Goal: Task Accomplishment & Management: Complete application form

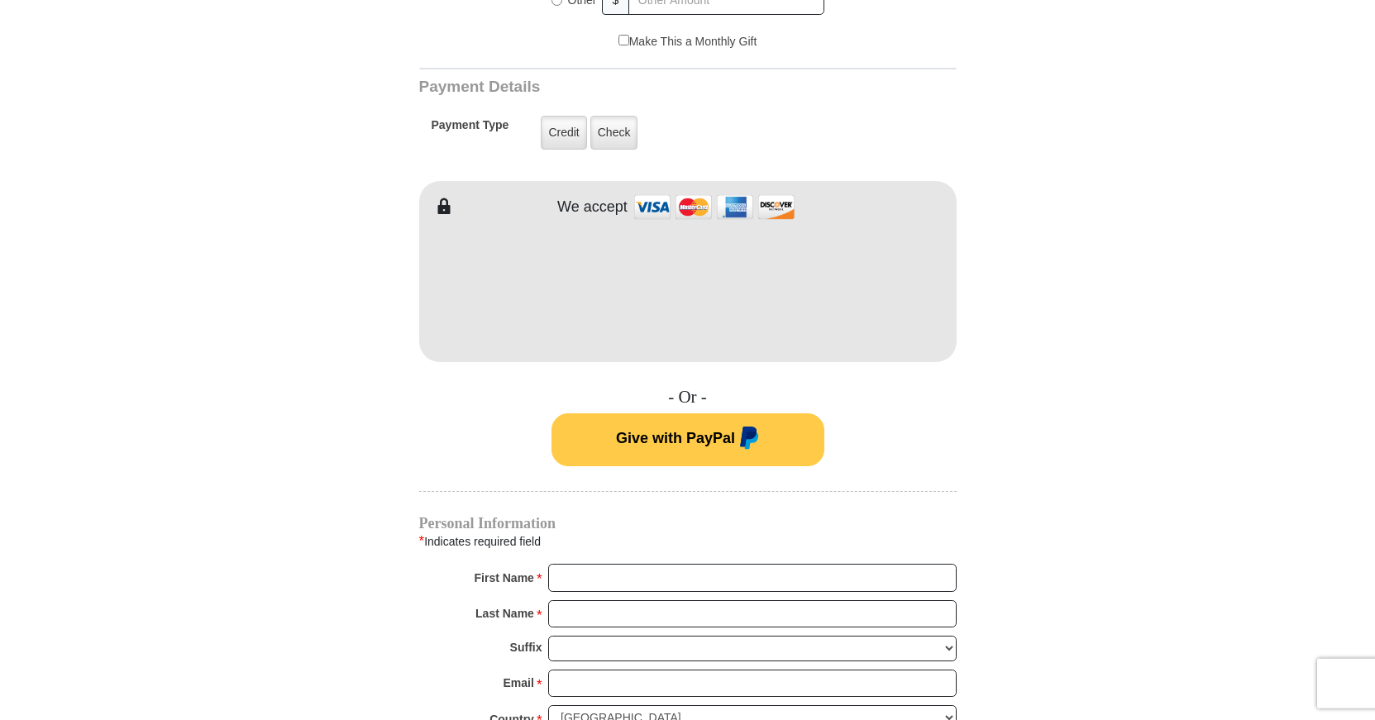
scroll to position [787, 0]
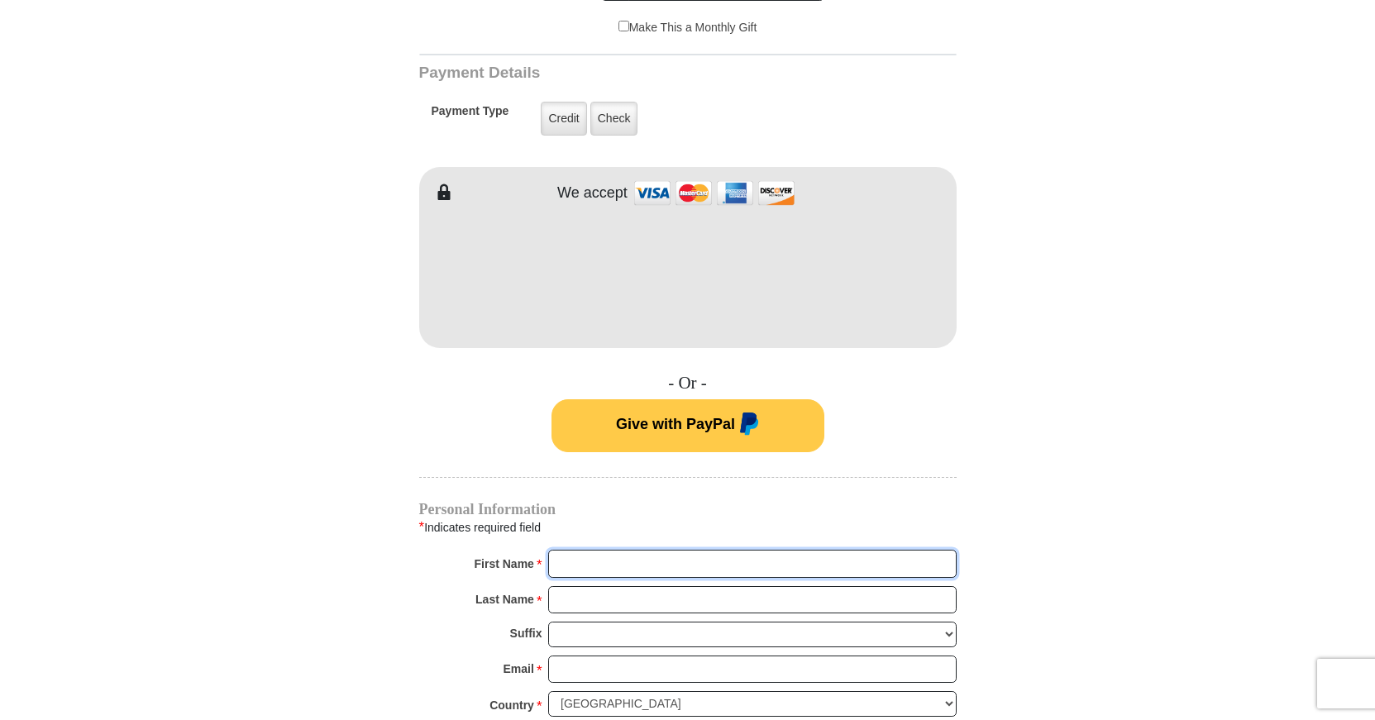
click at [591, 550] on input "First Name *" at bounding box center [752, 564] width 409 height 28
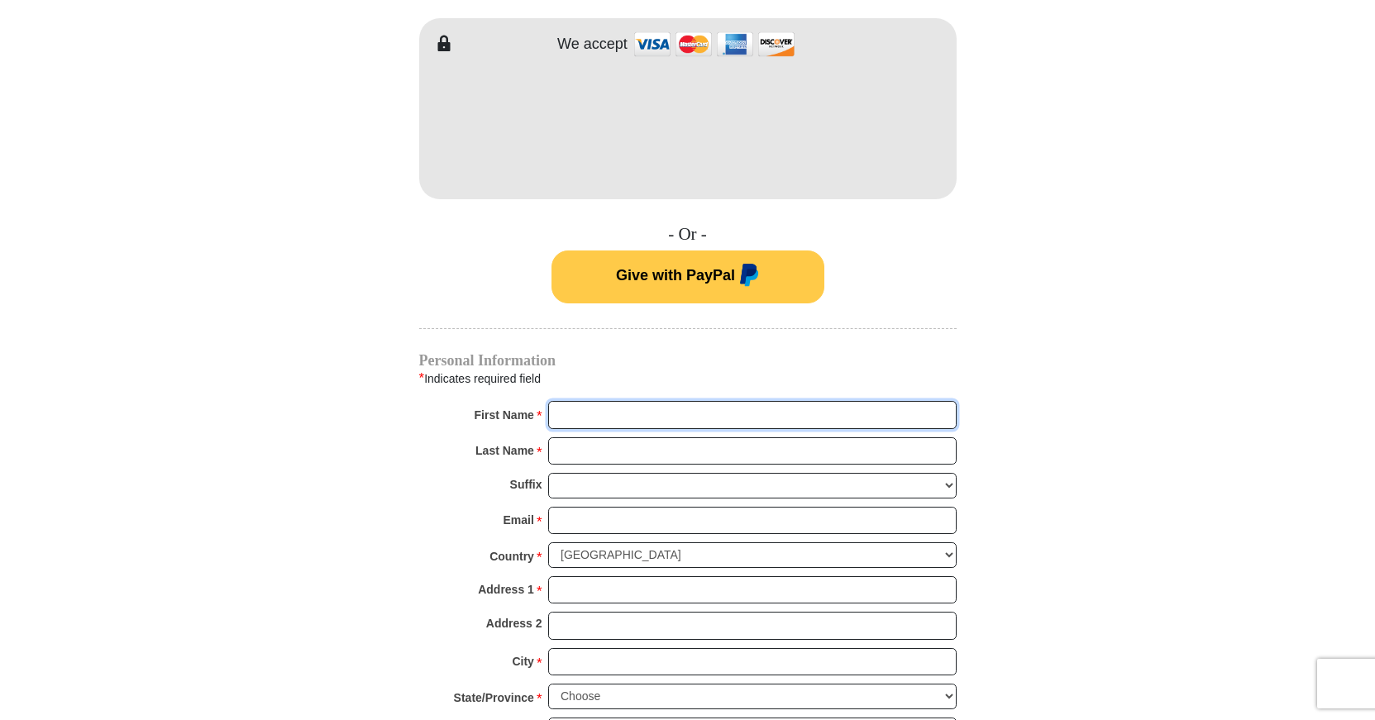
scroll to position [1012, 0]
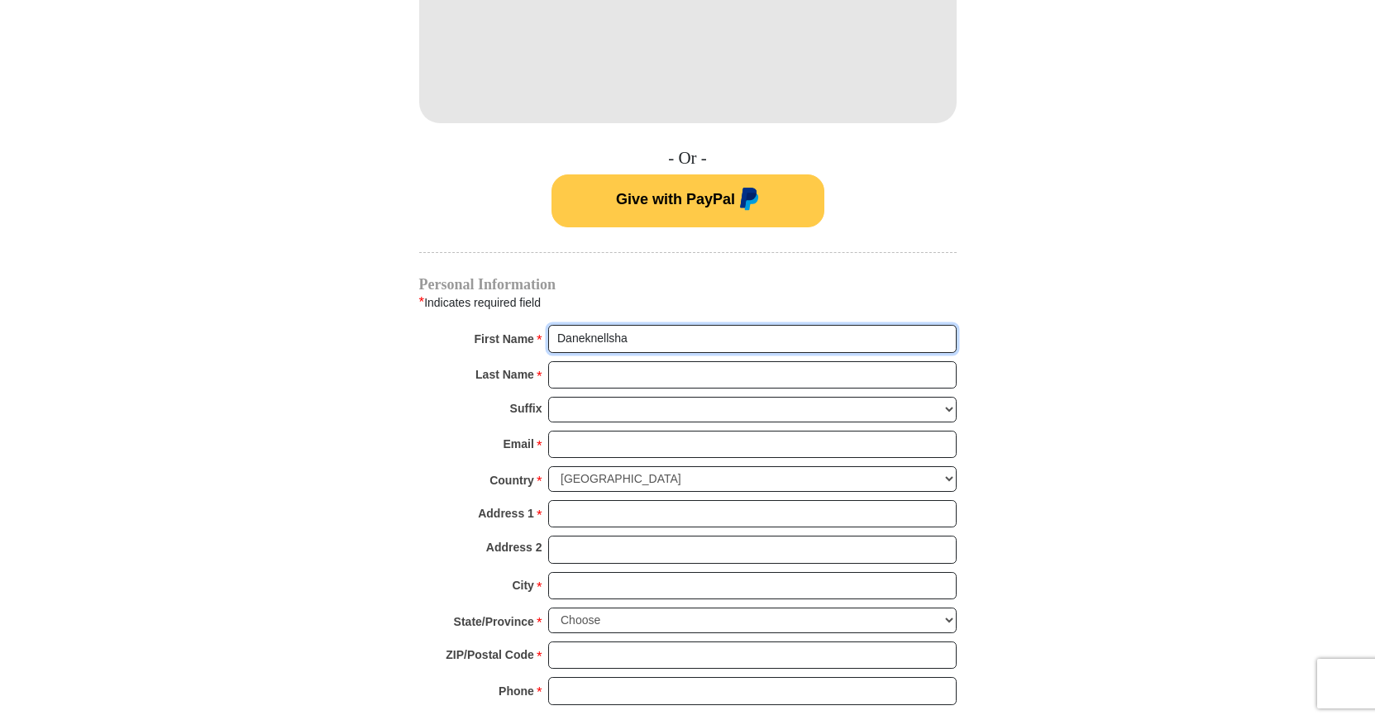
type input "Daneknellsha"
click at [586, 361] on input "Last Name *" at bounding box center [752, 375] width 409 height 28
type input "[PERSON_NAME]"
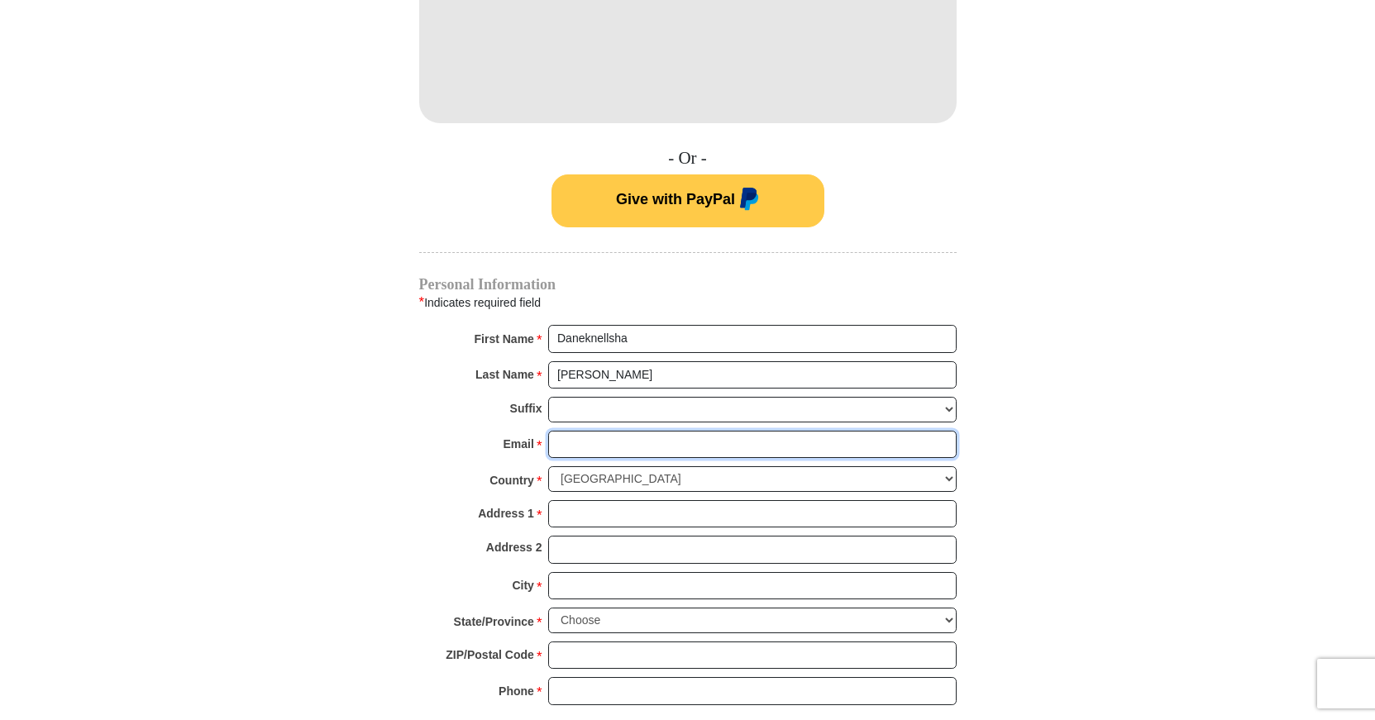
click at [629, 431] on input "Email *" at bounding box center [752, 445] width 409 height 28
type input "[EMAIL_ADDRESS][DOMAIN_NAME]"
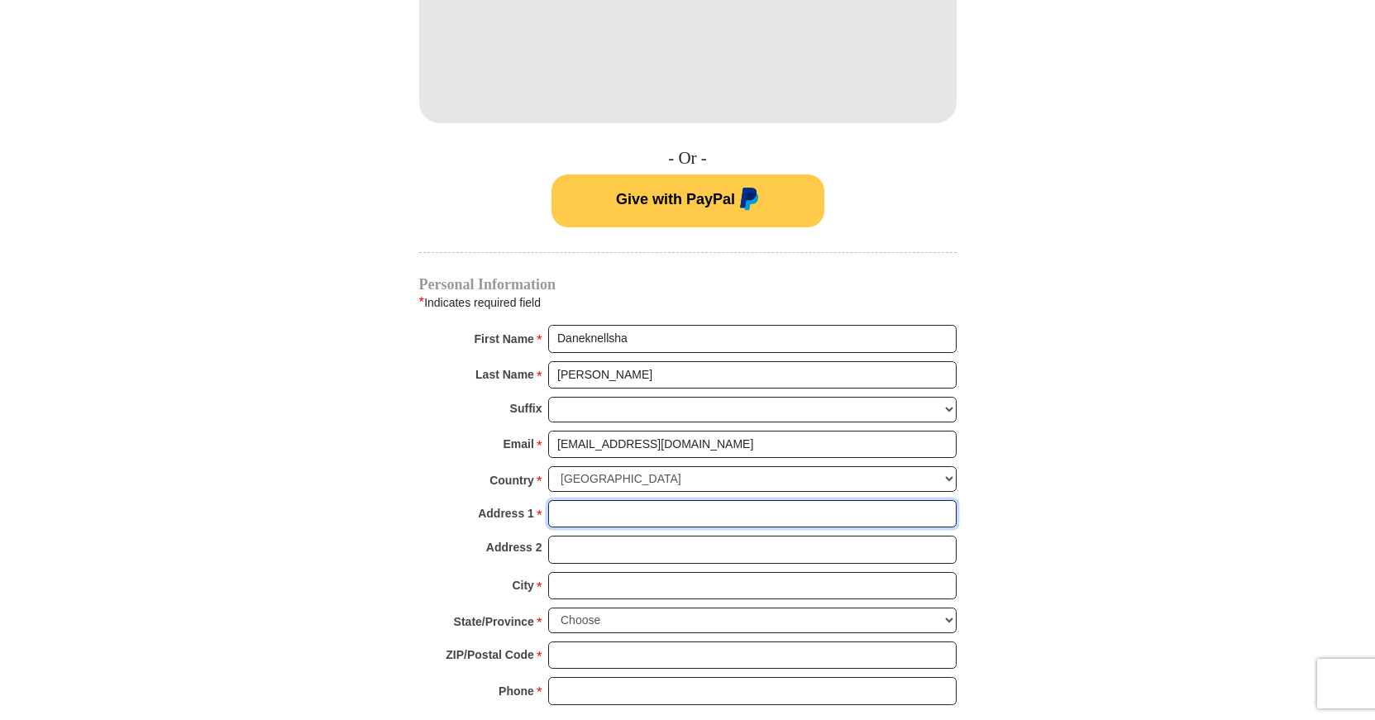
click at [602, 500] on input "Address 1 *" at bounding box center [752, 514] width 409 height 28
type input "[STREET_ADDRESS][PERSON_NAME]"
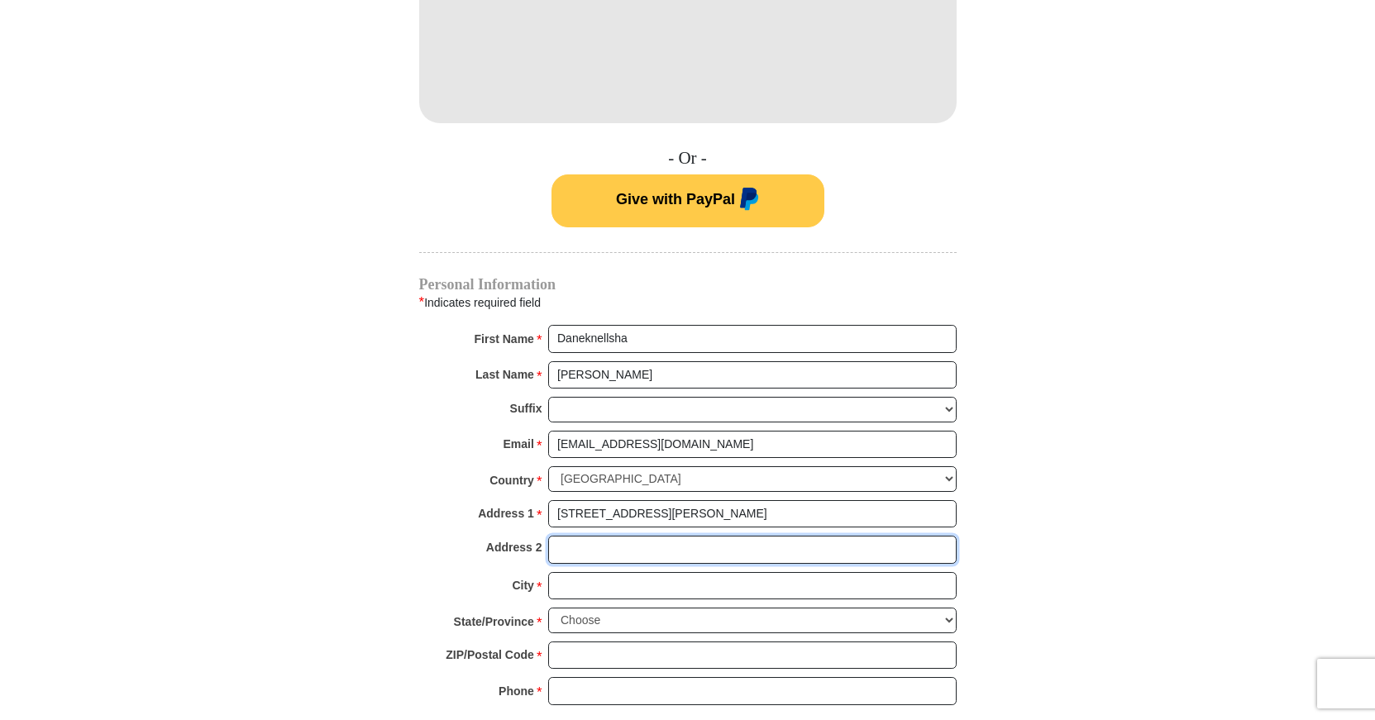
click at [586, 536] on input "Address 2" at bounding box center [752, 550] width 409 height 28
type input "Apt. H"
click at [599, 572] on input "City *" at bounding box center [752, 586] width 409 height 28
type input "[PERSON_NAME]"
select select "NC"
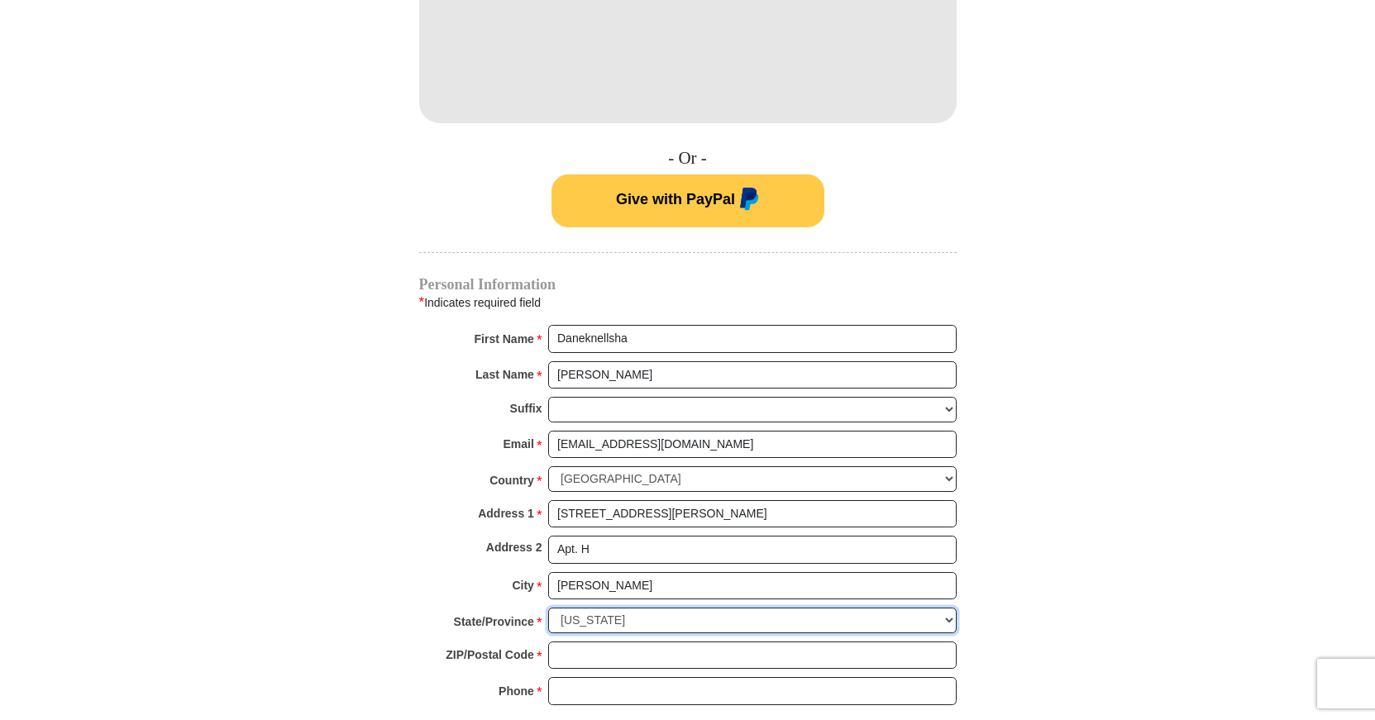
click option "[US_STATE]" at bounding box center [0, 0] width 0 height 0
click at [581, 642] on input "ZIP/Postal Code *" at bounding box center [752, 656] width 409 height 28
type input "27101"
click at [592, 677] on input "Phone * *" at bounding box center [752, 691] width 409 height 28
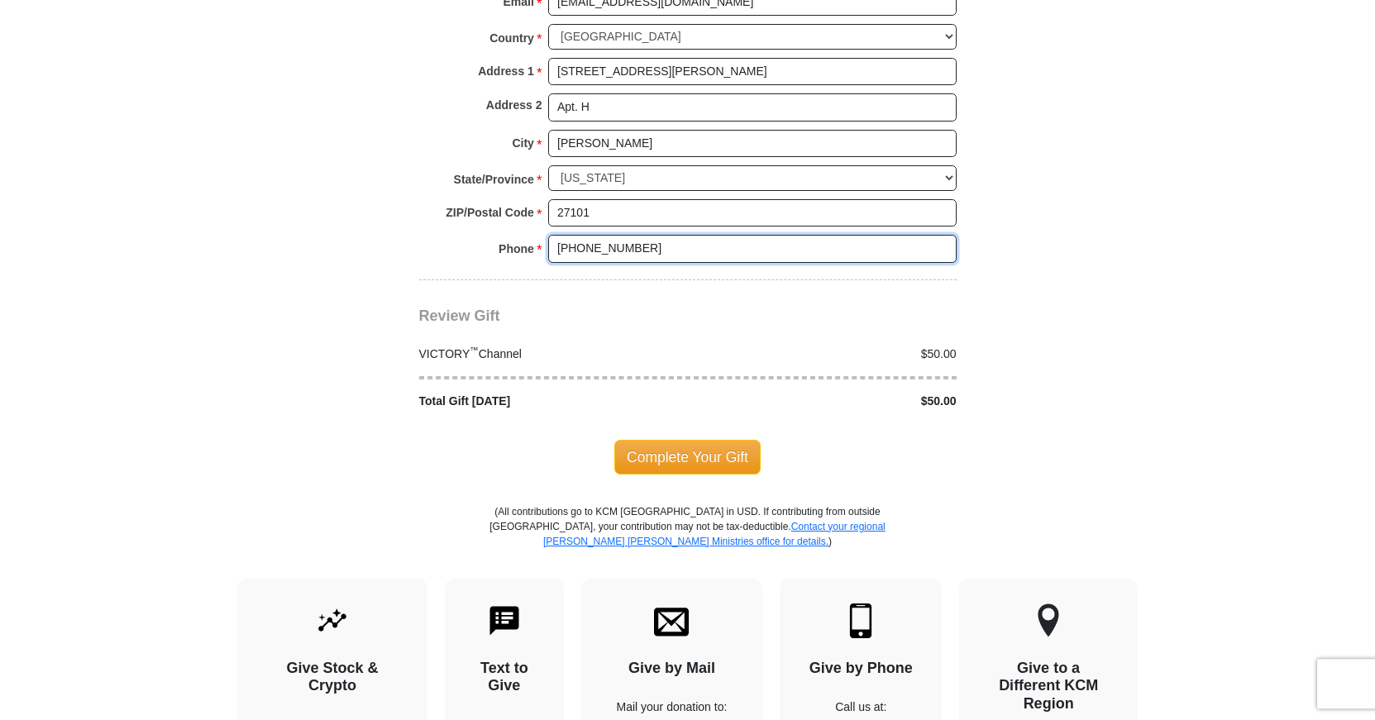
scroll to position [1462, 0]
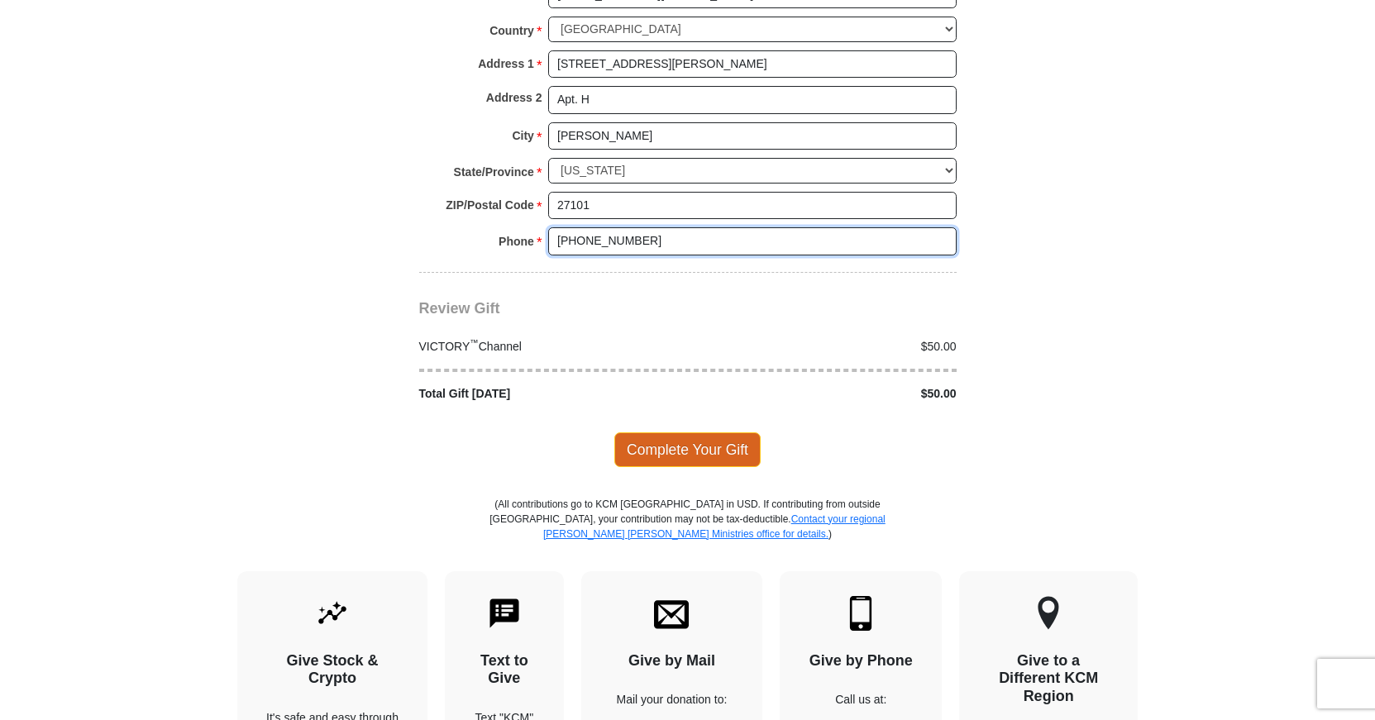
type input "[PHONE_NUMBER]"
click at [722, 433] on span "Complete Your Gift" at bounding box center [687, 450] width 146 height 35
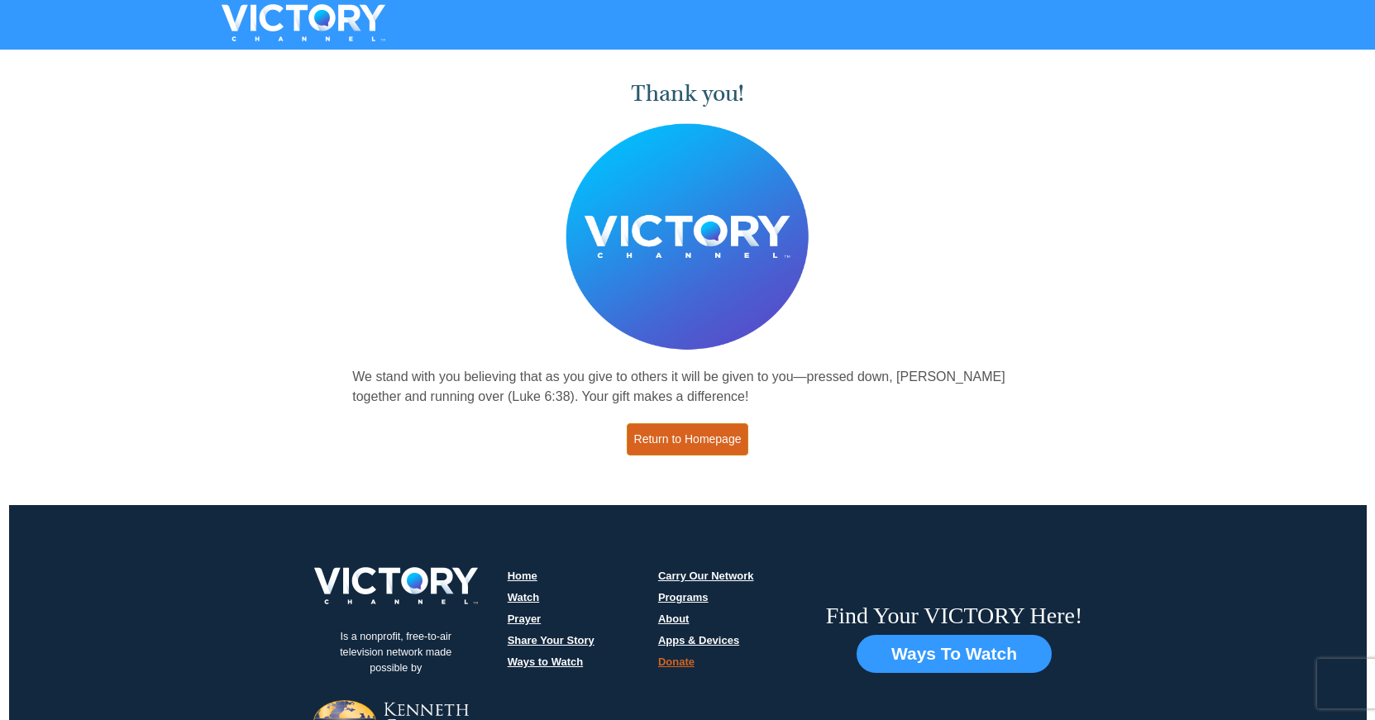
click at [678, 441] on link "Return to Homepage" at bounding box center [688, 439] width 122 height 32
